Goal: Information Seeking & Learning: Find specific fact

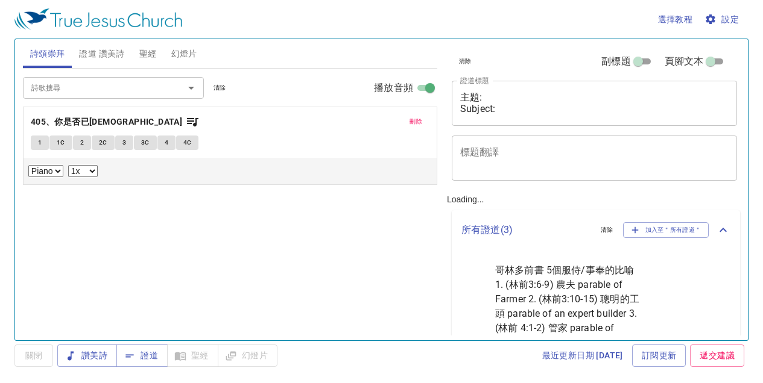
select select "1"
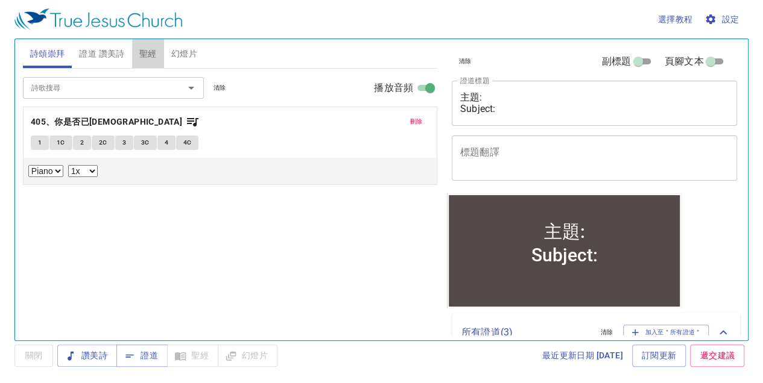
click at [147, 60] on span "聖經" at bounding box center [147, 53] width 17 height 15
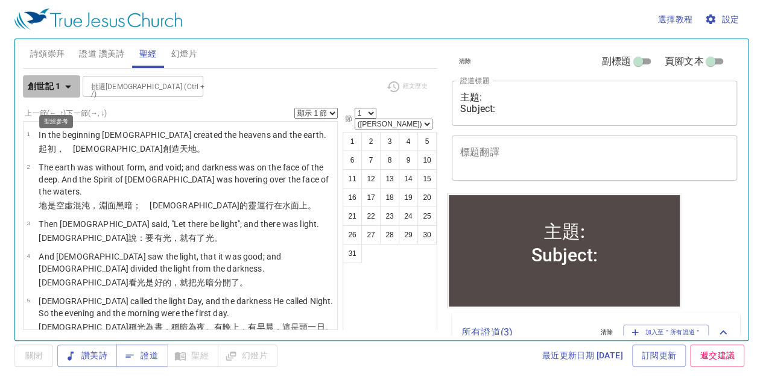
click at [71, 89] on icon "button" at bounding box center [68, 87] width 6 height 3
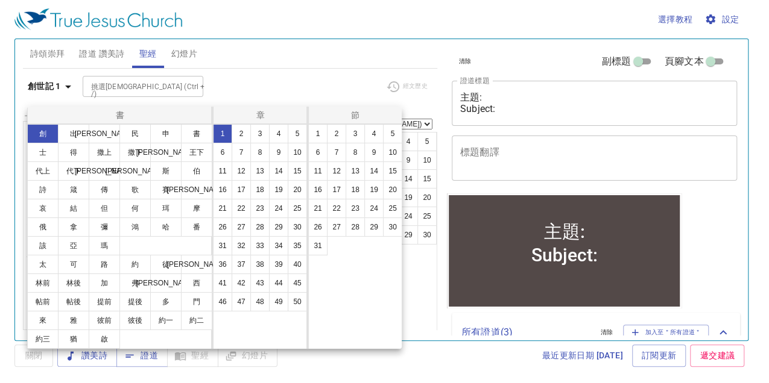
scroll to position [40, 0]
click at [89, 349] on button "啟" at bounding box center [104, 339] width 31 height 19
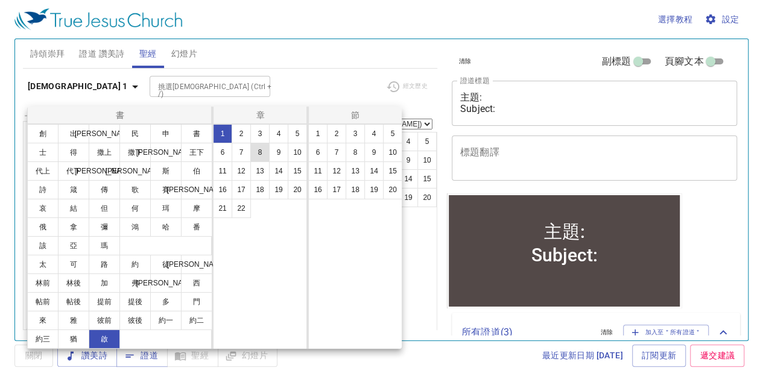
drag, startPoint x: 241, startPoint y: 162, endPoint x: 263, endPoint y: 161, distance: 21.7
click at [241, 162] on button "7" at bounding box center [241, 152] width 19 height 19
click at [379, 160] on button "9" at bounding box center [373, 152] width 19 height 19
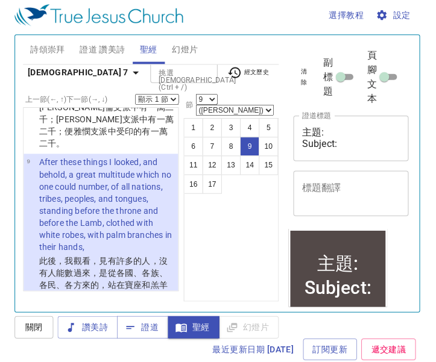
scroll to position [907, 0]
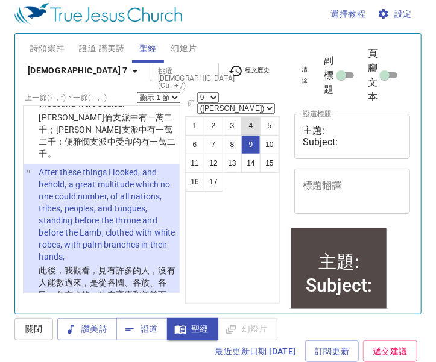
click at [244, 125] on button "4" at bounding box center [250, 125] width 19 height 19
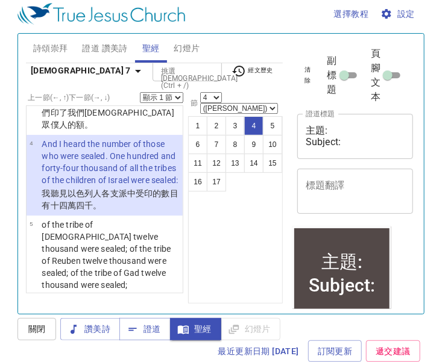
scroll to position [0, 0]
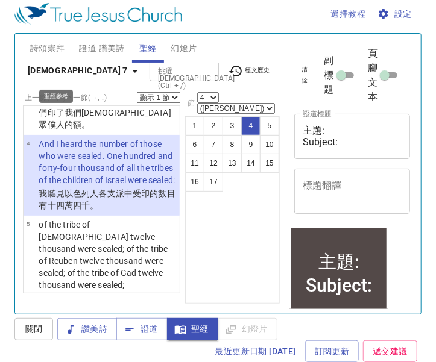
click at [128, 66] on icon "button" at bounding box center [135, 71] width 14 height 14
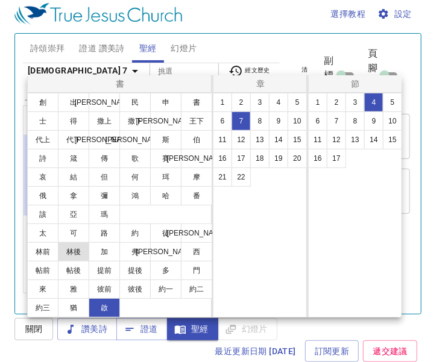
click at [89, 262] on button "林後" at bounding box center [73, 251] width 31 height 19
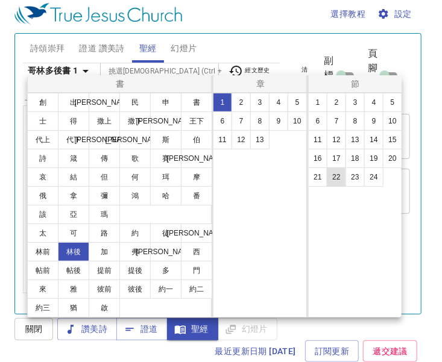
click at [339, 184] on button "22" at bounding box center [336, 177] width 19 height 19
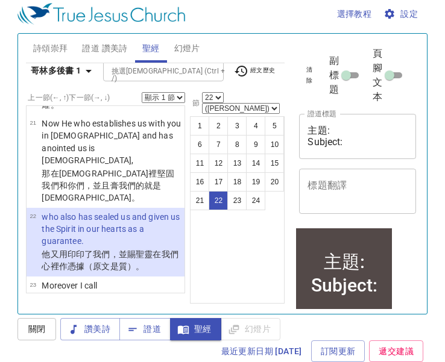
scroll to position [2396, 0]
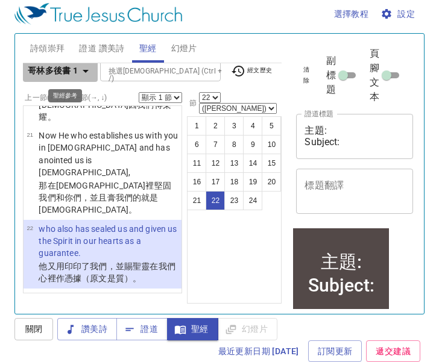
click at [89, 67] on icon "button" at bounding box center [85, 71] width 14 height 14
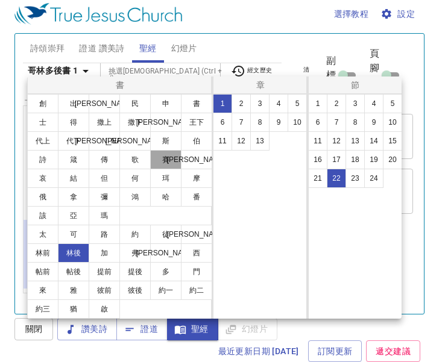
click at [150, 169] on button "賽" at bounding box center [165, 159] width 31 height 19
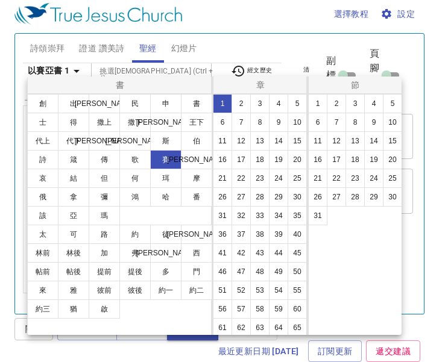
scroll to position [0, 0]
click at [269, 132] on button "9" at bounding box center [278, 122] width 19 height 19
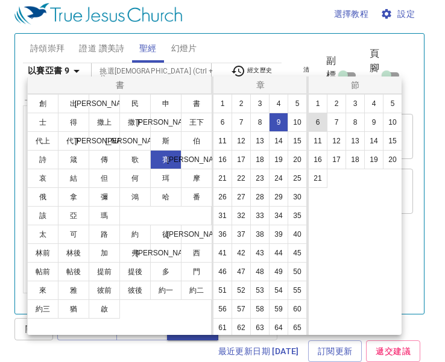
click at [320, 132] on button "6" at bounding box center [317, 122] width 19 height 19
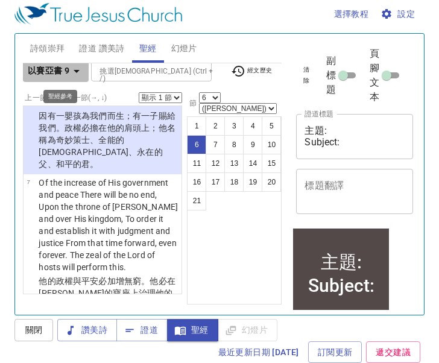
click at [80, 64] on icon "button" at bounding box center [76, 71] width 14 height 14
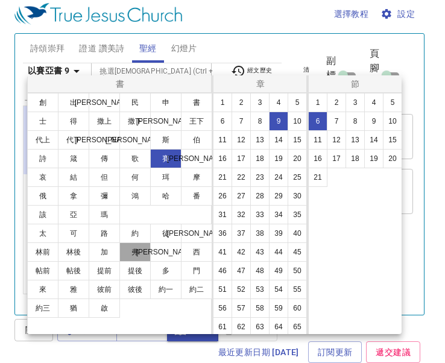
click at [151, 262] on button "弗" at bounding box center [134, 251] width 31 height 19
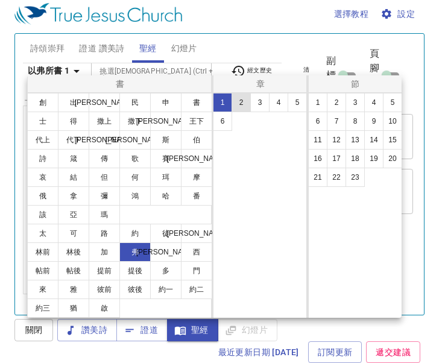
click at [239, 112] on button "2" at bounding box center [241, 102] width 19 height 19
click at [342, 148] on button "12" at bounding box center [336, 139] width 19 height 19
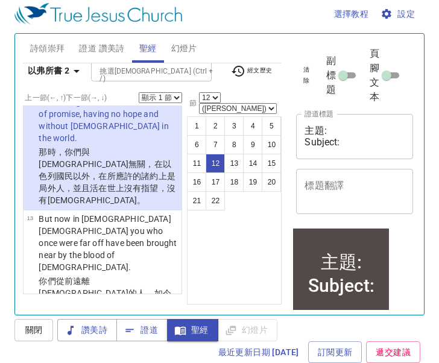
click at [221, 95] on select "1 2 3 4 5 6 7 8 9 10 11 12 13 14 15 16 17 18 19 20 21 22" at bounding box center [210, 97] width 22 height 11
click at [221, 93] on select "1 2 3 4 5 6 7 8 9 10 11 12 13 14 15 16 17 18 19 20 21 22" at bounding box center [210, 97] width 22 height 11
click at [224, 163] on button "13" at bounding box center [233, 163] width 19 height 19
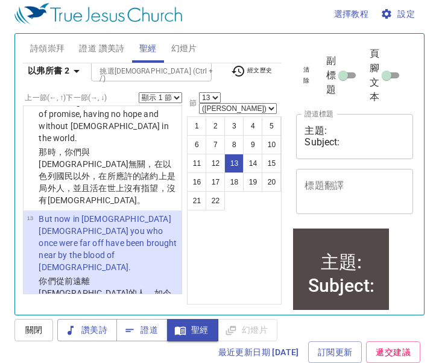
scroll to position [1259, 0]
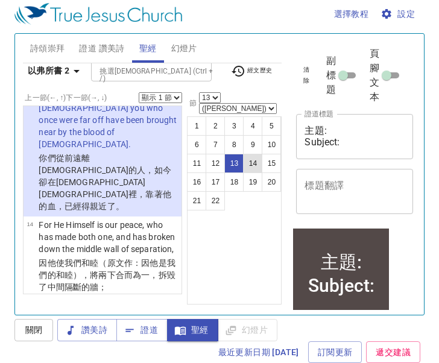
click at [244, 158] on button "14" at bounding box center [252, 163] width 19 height 19
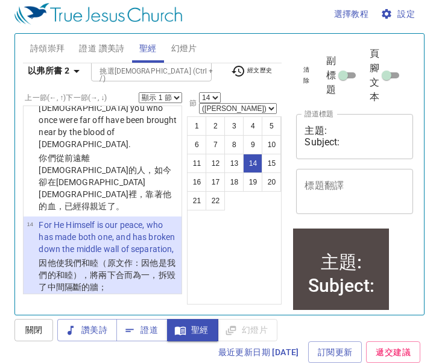
scroll to position [1364, 0]
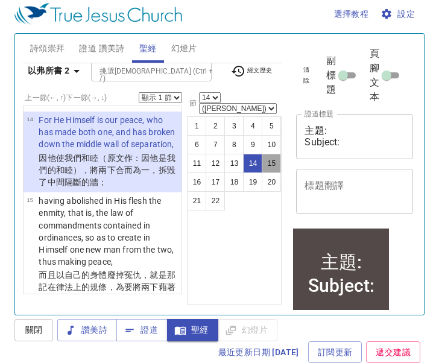
click at [262, 157] on button "15" at bounding box center [271, 163] width 19 height 19
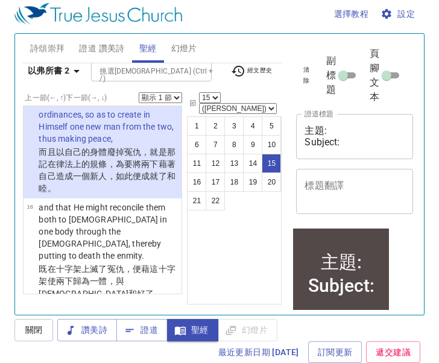
click at [169, 96] on select "顯示 1 節 顯示 2 節 顯示 3 節 顯示 4 節 顯示 5 節" at bounding box center [160, 97] width 43 height 11
click at [266, 160] on button "15" at bounding box center [271, 163] width 19 height 19
click at [191, 180] on button "16" at bounding box center [196, 181] width 19 height 19
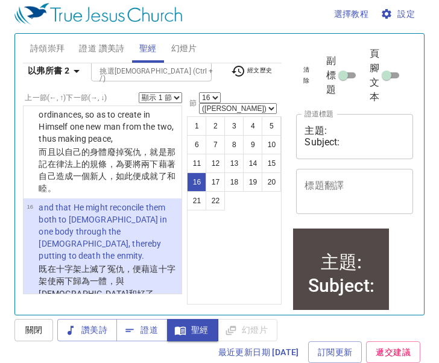
scroll to position [1604, 0]
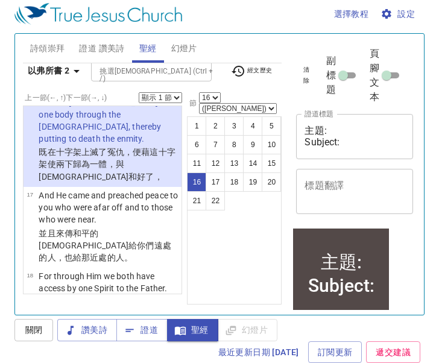
click at [169, 94] on select "顯示 1 節 顯示 2 節 顯示 3 節 顯示 4 節 顯示 5 節" at bounding box center [160, 97] width 43 height 11
click at [197, 85] on div "以弗所書 2 挑選聖經章節 (Ctrl + /) 挑選聖經章節 (Ctrl + /) 經文歷史" at bounding box center [152, 75] width 259 height 33
click at [208, 178] on button "17" at bounding box center [215, 181] width 19 height 19
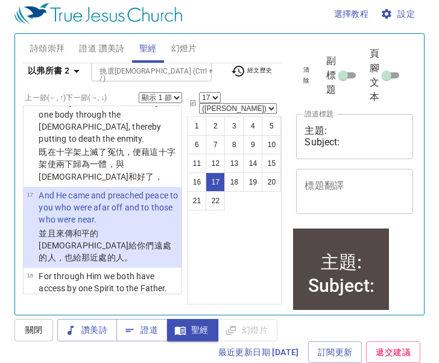
scroll to position [1697, 0]
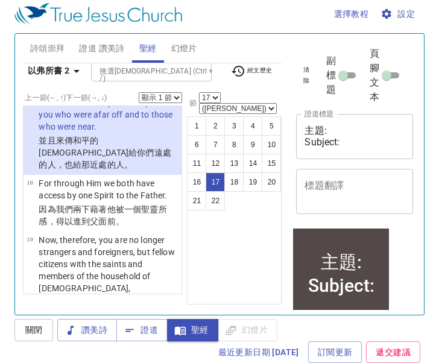
click at [107, 95] on label "上一節 (←, ↑) 下一節 (→, ↓)" at bounding box center [66, 97] width 82 height 7
click at [224, 176] on button "18" at bounding box center [233, 181] width 19 height 19
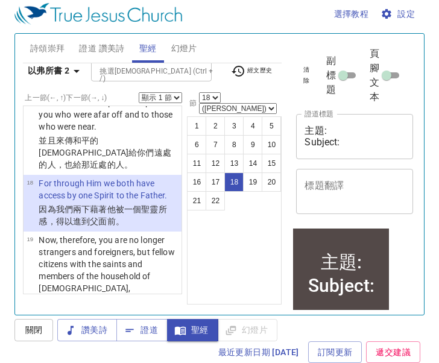
scroll to position [1777, 0]
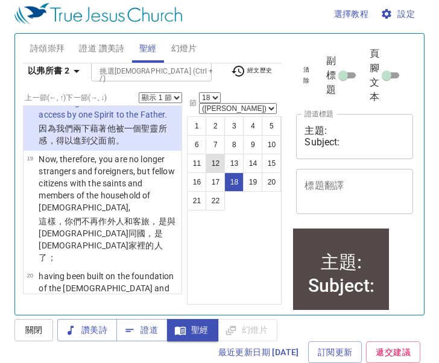
click at [210, 154] on button "12" at bounding box center [215, 163] width 19 height 19
select select "12"
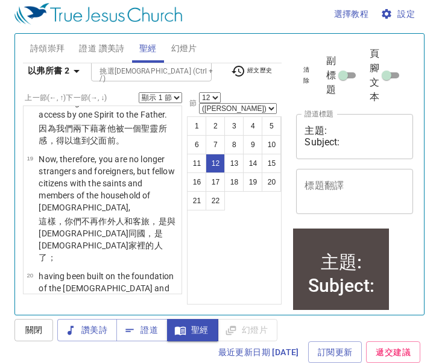
scroll to position [1136, 0]
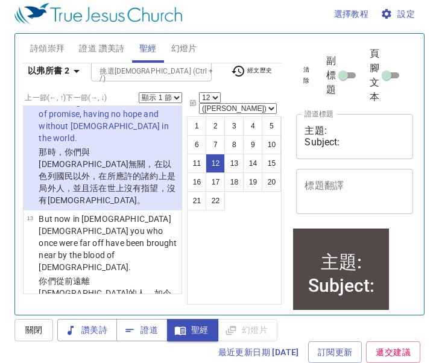
click at [170, 94] on select "顯示 1 節 顯示 2 節 顯示 3 節 顯示 4 節 顯示 5 節" at bounding box center [160, 97] width 43 height 11
select select "5"
click at [139, 92] on select "顯示 1 節 顯示 2 節 顯示 3 節 顯示 4 節 顯示 5 節" at bounding box center [160, 97] width 43 height 11
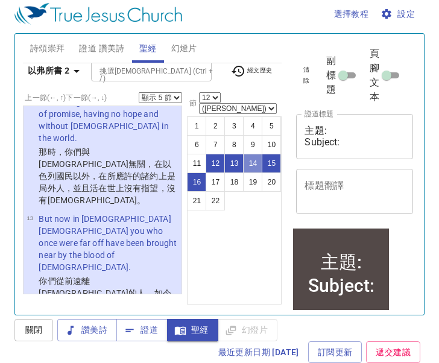
click at [243, 159] on button "14" at bounding box center [252, 163] width 19 height 19
select select "14"
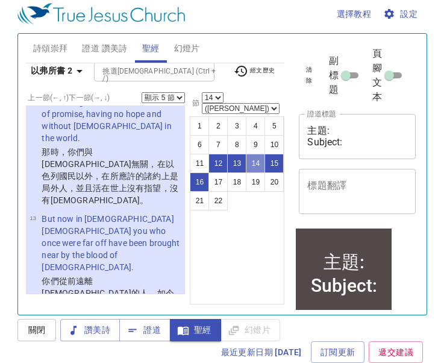
scroll to position [1364, 0]
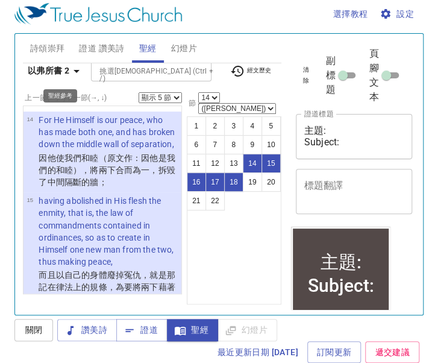
click at [80, 70] on icon "button" at bounding box center [77, 71] width 6 height 3
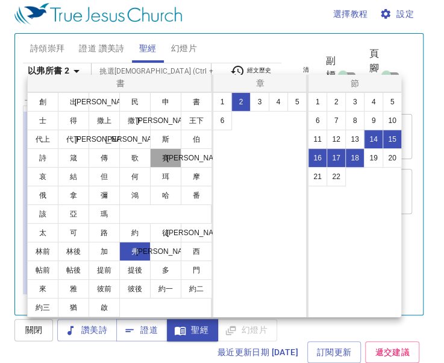
click at [150, 168] on button "賽" at bounding box center [165, 157] width 31 height 19
select select "1"
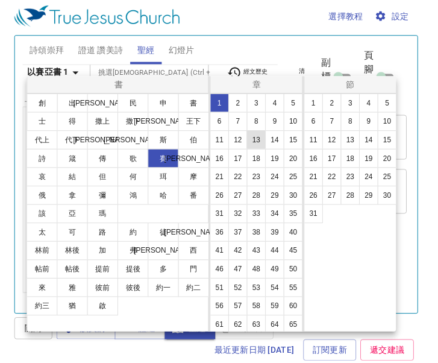
scroll to position [0, 0]
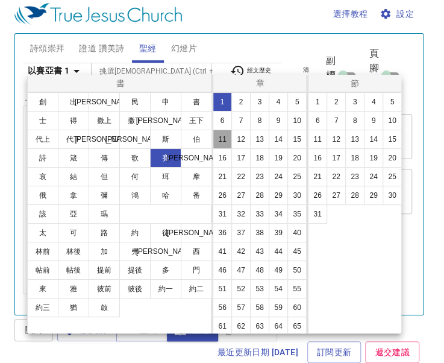
click at [232, 149] on button "11" at bounding box center [222, 139] width 19 height 19
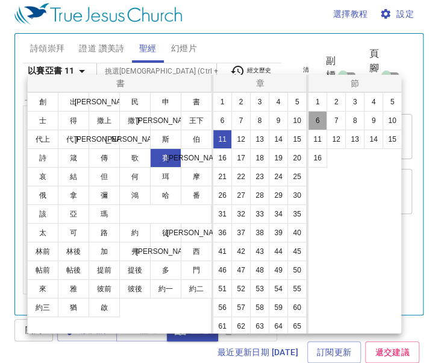
click at [323, 130] on button "6" at bounding box center [317, 120] width 19 height 19
select select "6"
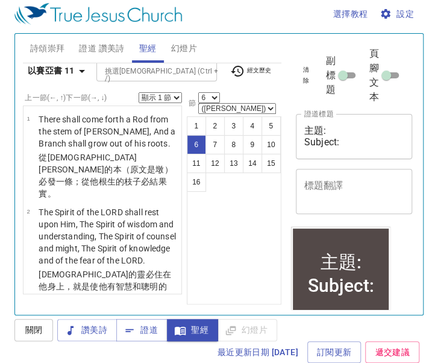
scroll to position [579, 0]
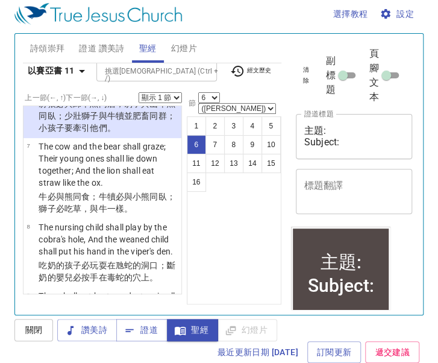
click at [165, 93] on select "顯示 1 節 顯示 2 節 顯示 3 節 顯示 4 節 顯示 5 節" at bounding box center [160, 97] width 43 height 11
select select "4"
click at [139, 92] on select "顯示 1 節 顯示 2 節 顯示 3 節 顯示 4 節 顯示 5 節" at bounding box center [160, 97] width 43 height 11
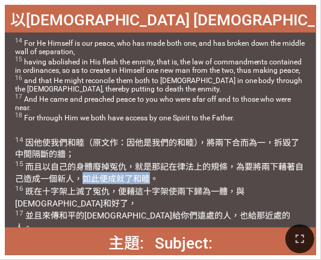
drag, startPoint x: 86, startPoint y: 177, endPoint x: 151, endPoint y: 177, distance: 65.7
click at [151, 177] on wg444 "，如此便成就 了和睦 。 16 既在 十字架上滅 了冤仇 ，便藉 這十字架 使兩下 歸為 一 體 ，與 [DEMOGRAPHIC_DATA] 和好 了， 17…" at bounding box center [153, 209] width 276 height 71
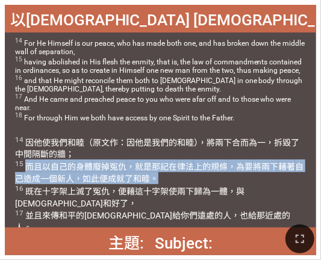
drag, startPoint x: 25, startPoint y: 167, endPoint x: 157, endPoint y: 176, distance: 132.3
click at [157, 176] on wg3320 "； 15 而且以 自己的 身體 廢掉 冤仇 ，就是那記在 律法 上的規條 ，為要 將兩下 藉著 自己 造成 一個 新 人 ，如此便成就 了和睦 。 16 既在…" at bounding box center [159, 198] width 289 height 96
copy wg3320 "而且以 自己的 身體 廢掉 冤仇 ，就是那記在 律法 上的規條 ，為要 將兩下 藉著 自己 造成 一個 新 人 ，如此便成就 了和睦 。"
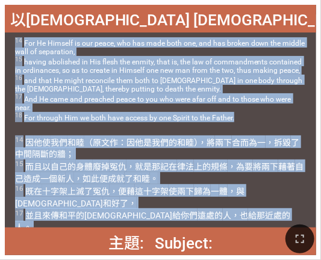
drag, startPoint x: 16, startPoint y: 41, endPoint x: 232, endPoint y: 217, distance: 278.1
click at [232, 217] on div "以[DEMOGRAPHIC_DATA]所書 [DEMOGRAPHIC_DATA] 2:14-18 以[DEMOGRAPHIC_DATA]所書 Ephesian…" at bounding box center [161, 130] width 312 height 251
copy div "14 For He Himself is our peace, who has made both one, and has broken down the …"
click at [119, 118] on div "14 For He Himself is our peace, who has made both one, and has broken down the …" at bounding box center [161, 82] width 312 height 98
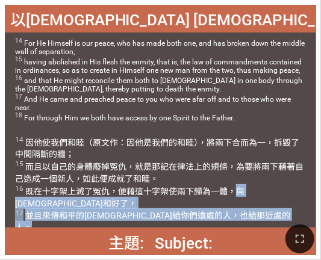
drag, startPoint x: 237, startPoint y: 191, endPoint x: 241, endPoint y: 198, distance: 8.9
click at [241, 198] on span "14 因 他 使 我們 和睦 （原文作：因他是我們的和睦），將 兩下 合而為一 ，拆毀 了中間隔斷 的牆 ； 15 而且以 自己的 身體 廢掉 冤仇 ，就是那…" at bounding box center [160, 191] width 291 height 110
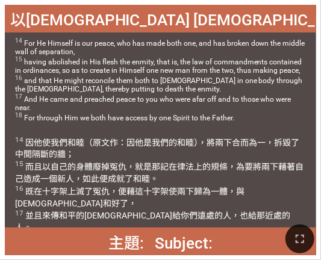
click at [162, 236] on wg4318 "，得以進到 父 面前。" at bounding box center [198, 241] width 76 height 10
drag, startPoint x: 92, startPoint y: 166, endPoint x: 124, endPoint y: 168, distance: 32.0
click at [124, 168] on wg846 "身體 廢掉 冤仇 ，就是那記在 律法 上的規條 ，為要 將兩下 藉著 自己 造成 一個 新 人 ，如此便成就 了和睦 。 16 既在 十字架上滅 了冤仇 ，便…" at bounding box center [159, 203] width 289 height 83
click at [124, 168] on wg2673 "冤仇 ，就是那記在 律法 上的規條 ，為要 將兩下 藉著 自己 造成 一個 新 人 ，如此便成就 了和睦 。 16 既在 十字架上滅 了冤仇 ，便藉 這十字架…" at bounding box center [159, 203] width 289 height 83
drag, startPoint x: 95, startPoint y: 166, endPoint x: 127, endPoint y: 166, distance: 31.4
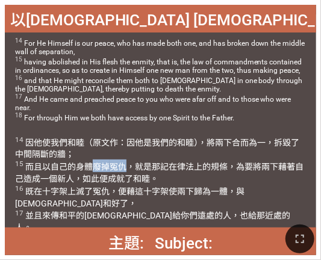
click at [127, 166] on wg4561 "廢掉 冤仇 ，就是那記在 律法 上的規條 ，為要 將兩下 藉著 自己 造成 一個 新 人 ，如此便成就 了和睦 。 16 既在 十字架上滅 了冤仇 ，便藉 這…" at bounding box center [159, 203] width 289 height 83
drag, startPoint x: 90, startPoint y: 166, endPoint x: 125, endPoint y: 168, distance: 34.4
click at [125, 168] on wg846 "身體 廢掉 冤仇 ，就是那記在 律法 上的規條 ，為要 將兩下 藉著 自己 造成 一個 新 人 ，如此便成就 了和睦 。 16 既在 十字架上滅 了冤仇 ，便…" at bounding box center [159, 203] width 289 height 83
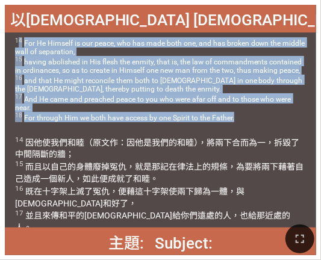
drag, startPoint x: 19, startPoint y: 37, endPoint x: 235, endPoint y: 113, distance: 228.0
click at [235, 113] on span "14 For He Himself is our peace, who has made both one, and has broken down the …" at bounding box center [160, 79] width 291 height 85
drag, startPoint x: 235, startPoint y: 113, endPoint x: 204, endPoint y: 110, distance: 30.3
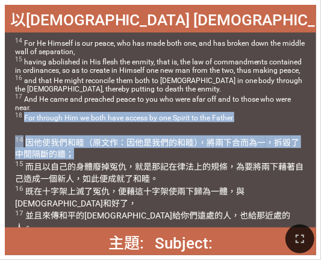
drag, startPoint x: 23, startPoint y: 111, endPoint x: 255, endPoint y: 152, distance: 235.7
click at [255, 152] on div "以[DEMOGRAPHIC_DATA]所書 [DEMOGRAPHIC_DATA] 2:14-18 以[DEMOGRAPHIC_DATA]所書 Ephesian…" at bounding box center [161, 130] width 312 height 251
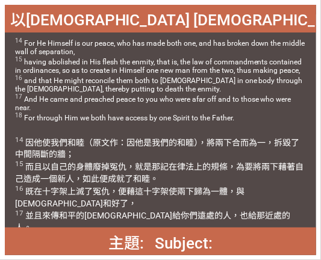
click at [125, 236] on wg1722 "一個 聖靈 所感 ，得以進到 父 面前。" at bounding box center [173, 241] width 127 height 10
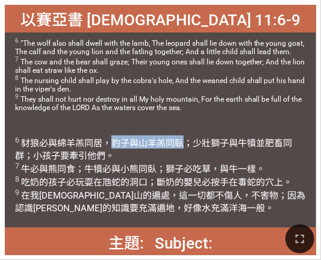
drag, startPoint x: 113, startPoint y: 143, endPoint x: 188, endPoint y: 142, distance: 74.8
click at [188, 142] on wh1481 "，豹子 與山羊羔 同臥 ；少壯獅子 與牛犢 並肥畜 同群 ；小 孩子 要牽引 他們。 7 牛 必與熊 同食 ；牛犢 必與小熊同 臥 ；獅子 必吃 草 ，與牛一…" at bounding box center [160, 176] width 291 height 76
drag, startPoint x: 188, startPoint y: 142, endPoint x: 180, endPoint y: 147, distance: 8.9
click at [180, 147] on wh1423 "同臥 ；少壯獅子 與牛犢 並肥畜 同群 ；小 孩子 要牽引 他們。 7 牛 必與熊 同食 ；牛犢 必與小熊同 臥 ；獅子 必吃 草 ，與牛一樣 。 8 吃奶的…" at bounding box center [160, 176] width 291 height 76
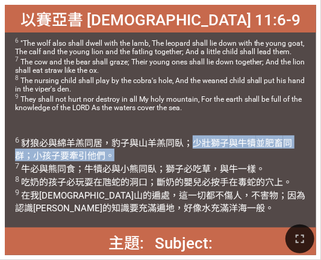
drag, startPoint x: 192, startPoint y: 143, endPoint x: 197, endPoint y: 152, distance: 9.7
click at [197, 152] on span "6 豺狼 必與綿羊羔 同居 ，豹子 與山羊羔 同臥 ；少壯獅子 與牛犢 並肥畜 同群 ；小 孩子 要牽引 他們。 7 牛 必與熊 同食 ；牛犢 必與小熊同 臥…" at bounding box center [160, 175] width 291 height 78
click at [117, 156] on span "6 豺狼 必與綿羊羔 同居 ，豹子 與山羊羔 同臥 ；少壯獅子 與牛犢 並肥畜 同群 ；小 孩子 要牽引 他們。 7 牛 必與熊 同食 ；牛犢 必與小熊同 臥…" at bounding box center [160, 175] width 291 height 78
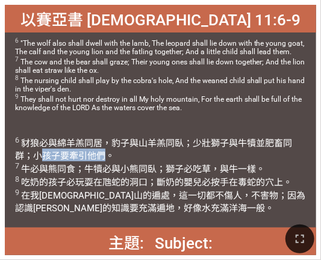
drag, startPoint x: 39, startPoint y: 156, endPoint x: 107, endPoint y: 156, distance: 67.5
click at [107, 156] on wh3162 "；小 孩子 要牽引 他們。 7 牛 必與熊 同食 ；牛犢 必與小熊同 臥 ；獅子 必吃 草 ，與牛一樣 。 8 吃奶的 孩子必玩耍 在虺蛇 的洞口 ；斷奶的 …" at bounding box center [160, 182] width 291 height 63
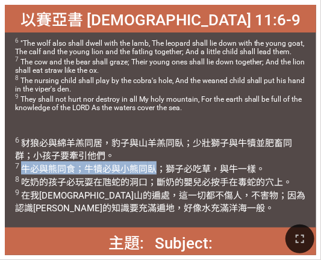
drag, startPoint x: 23, startPoint y: 169, endPoint x: 156, endPoint y: 165, distance: 132.7
click at [156, 165] on wh5090 "他們。 7 牛 必與熊 同食 ；牛犢 必與小熊同 臥 ；獅子 必吃 草 ，與牛一樣 。 8 吃奶的 孩子必玩耍 在虺蛇 的洞口 ；斷奶的 嬰兒必按 手 在毒蛇…" at bounding box center [160, 182] width 291 height 63
